Goal: Transaction & Acquisition: Register for event/course

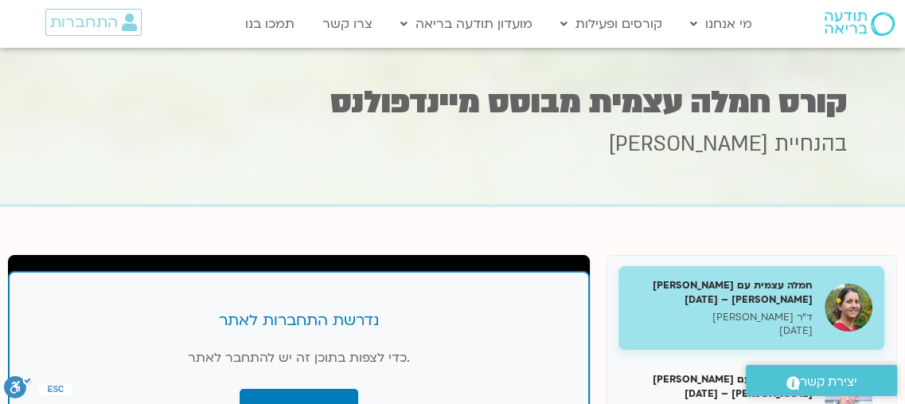
click at [782, 309] on div "חמלה עצמית עם סנדיה בר קמה ונועה אלבלדה – 21/04/25 ד"ר נועה אלבלדה 21/04/2025" at bounding box center [722, 308] width 182 height 60
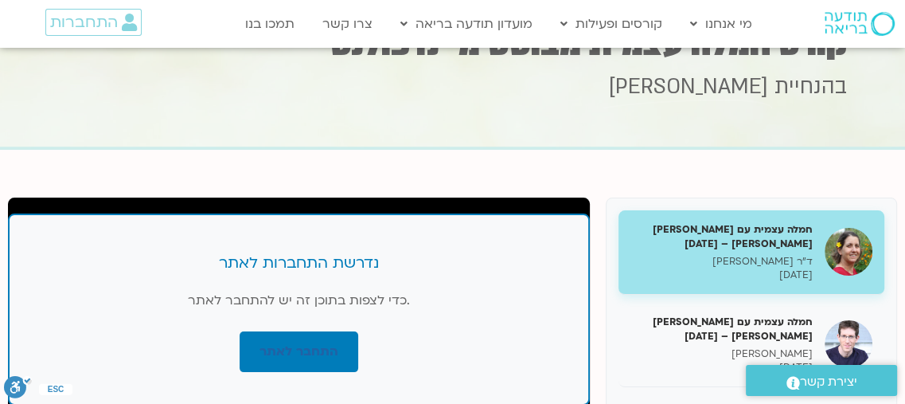
scroll to position [159, 0]
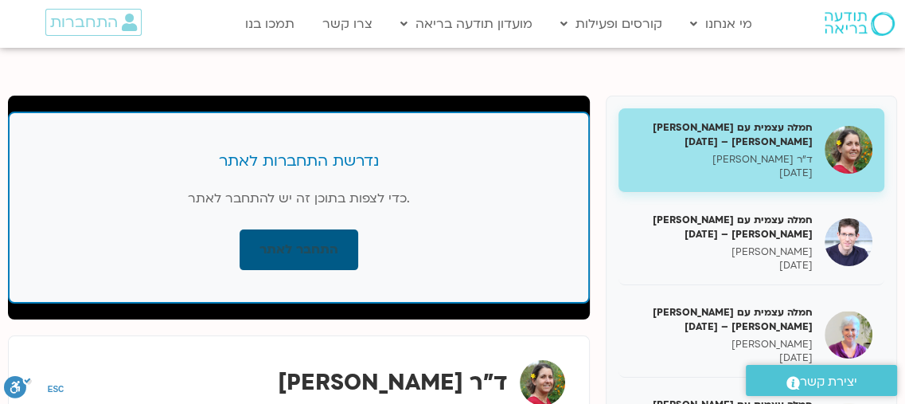
click at [314, 248] on link "התחבר לאתר" at bounding box center [299, 249] width 119 height 41
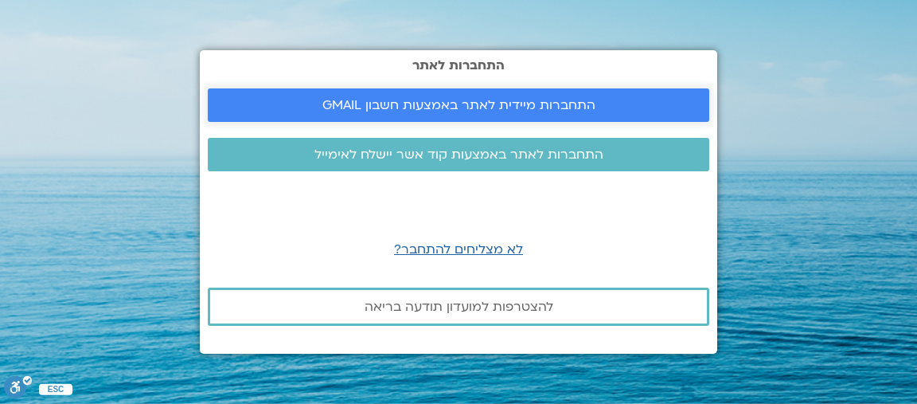
click at [418, 101] on span "התחברות מיידית לאתר באמצעות חשבון GMAIL" at bounding box center [458, 105] width 273 height 14
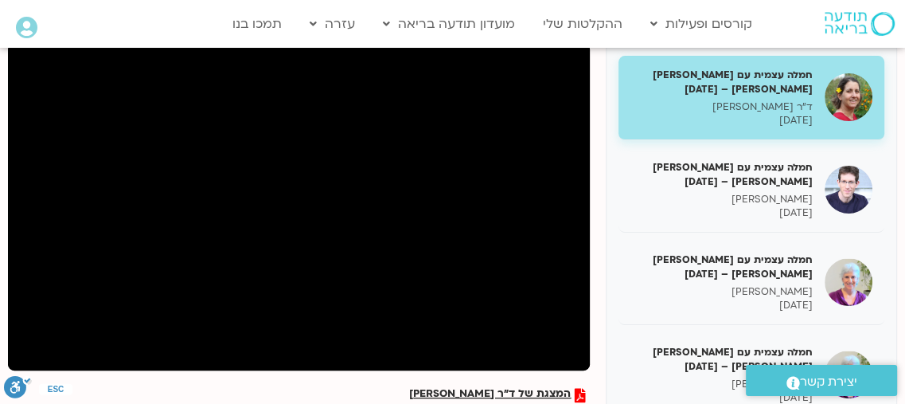
scroll to position [239, 0]
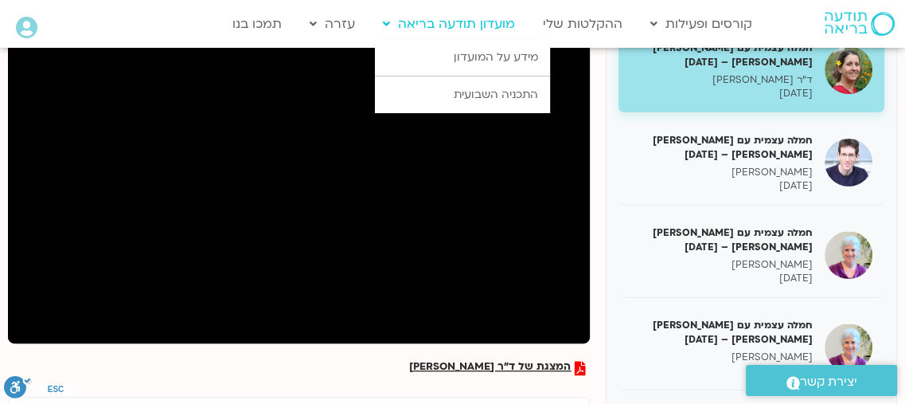
click at [449, 25] on link "מועדון תודעה בריאה" at bounding box center [449, 24] width 148 height 30
